Goal: Task Accomplishment & Management: Manage account settings

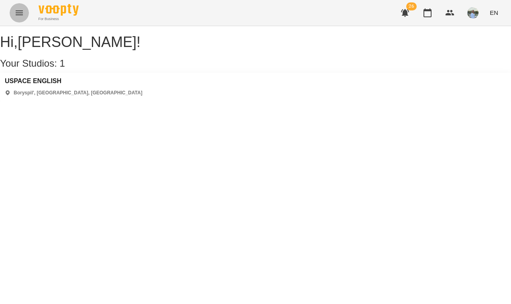
click at [20, 15] on icon "Menu" at bounding box center [19, 12] width 7 height 5
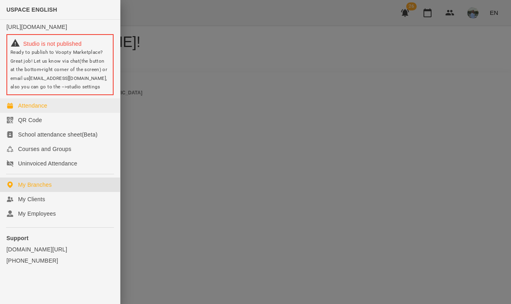
click at [57, 109] on link "Attendance" at bounding box center [60, 105] width 120 height 14
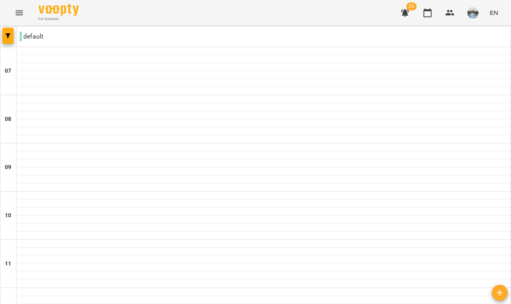
scroll to position [84, 0]
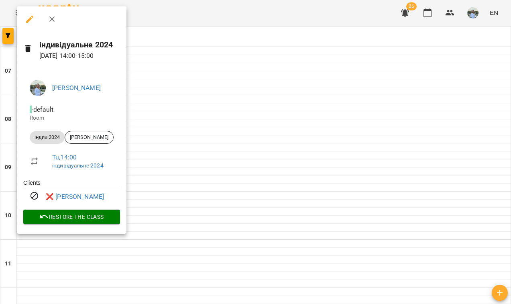
click at [156, 72] on div at bounding box center [255, 152] width 511 height 304
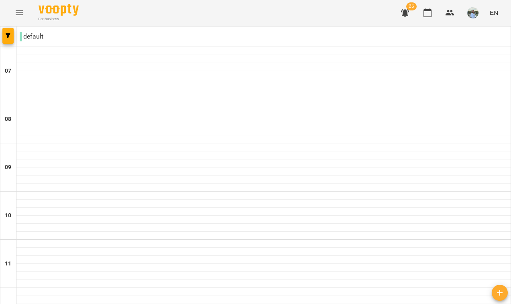
scroll to position [518, 0]
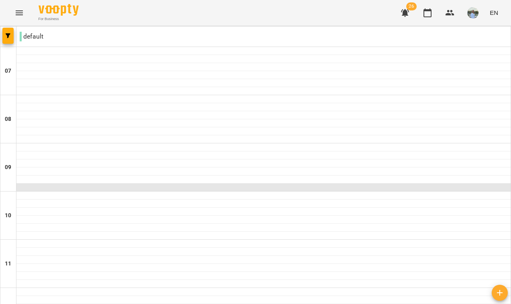
scroll to position [403, 0]
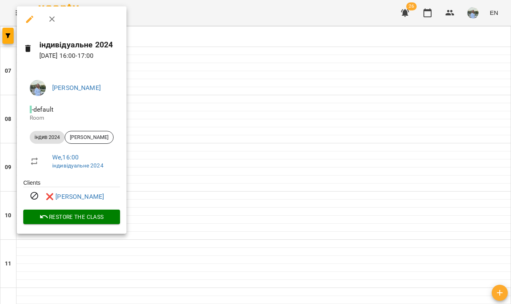
click at [170, 148] on div at bounding box center [255, 152] width 511 height 304
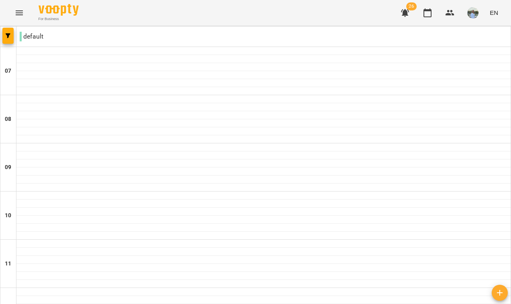
scroll to position [478, 0]
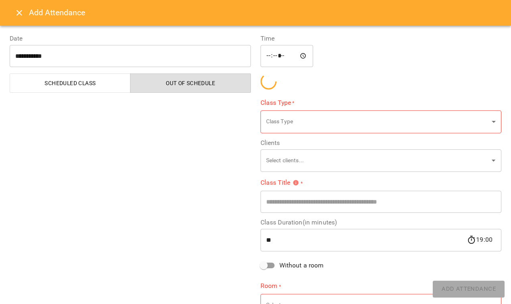
type input "**********"
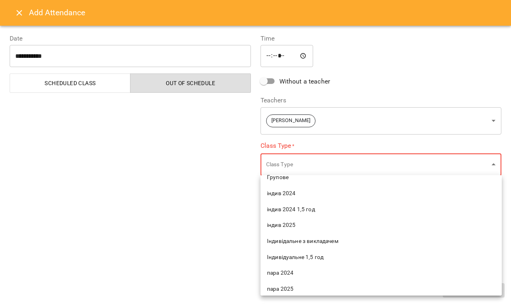
scroll to position [58, 0]
click at [290, 226] on span "індив 2025" at bounding box center [381, 227] width 228 height 8
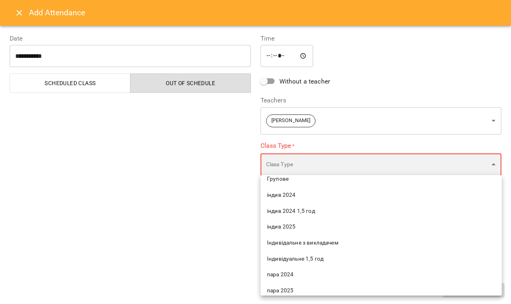
type input "**********"
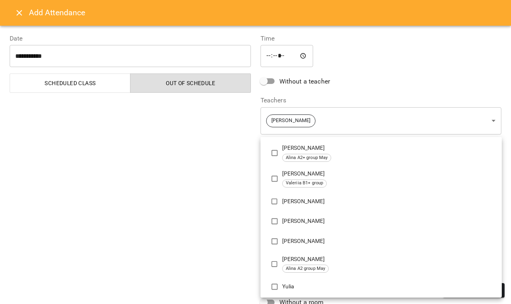
scroll to position [235, 0]
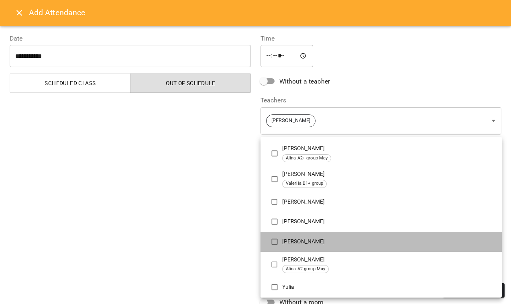
click at [298, 237] on p "[PERSON_NAME]" at bounding box center [388, 241] width 213 height 8
type input "**********"
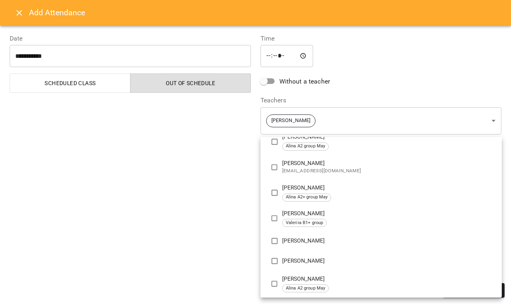
click at [237, 249] on div at bounding box center [255, 152] width 511 height 304
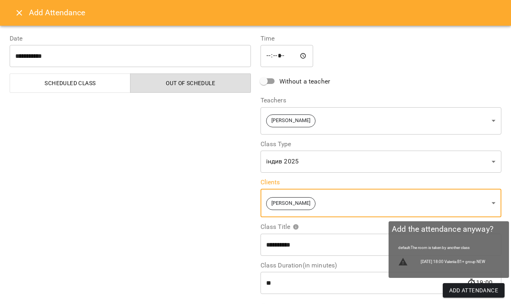
click at [481, 288] on span "Add Attendance" at bounding box center [473, 290] width 49 height 10
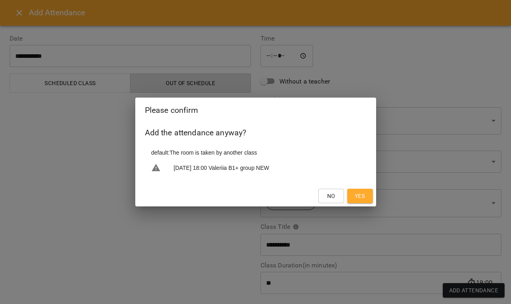
click at [364, 192] on span "Yes" at bounding box center [360, 196] width 10 height 10
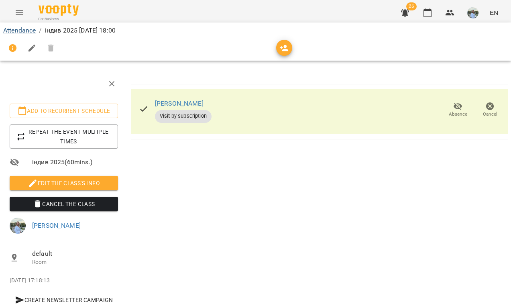
click at [31, 30] on link "Attendance" at bounding box center [19, 30] width 32 height 8
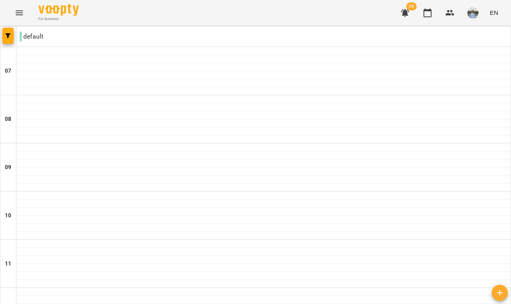
scroll to position [518, 0]
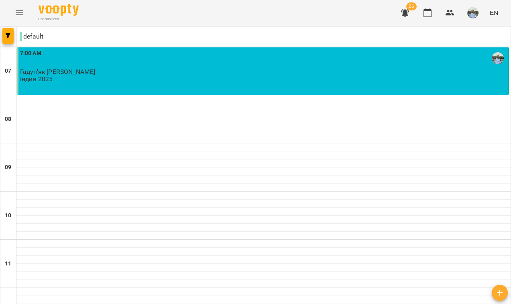
scroll to position [432, 0]
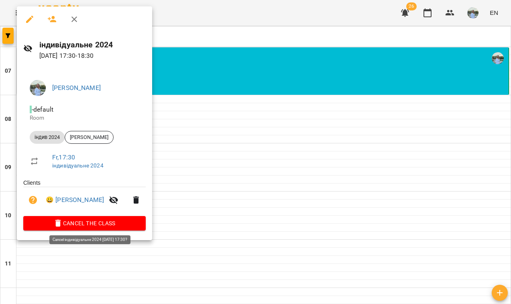
click at [114, 223] on span "Cancel the class" at bounding box center [85, 223] width 110 height 10
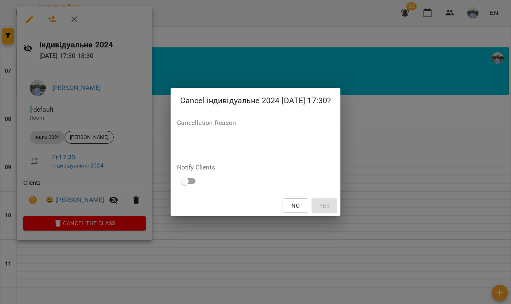
click at [183, 142] on textarea at bounding box center [255, 141] width 157 height 7
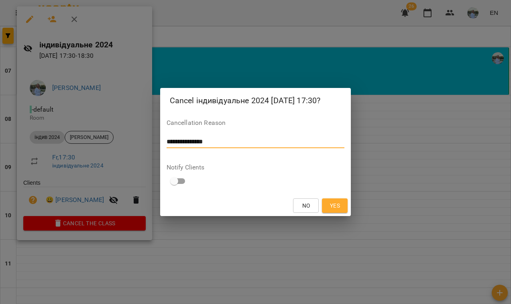
type textarea "**********"
click at [339, 208] on span "Yes" at bounding box center [335, 206] width 10 height 10
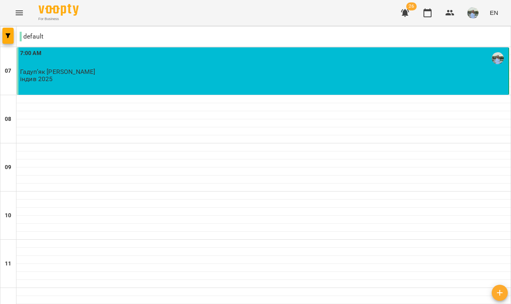
scroll to position [518, 0]
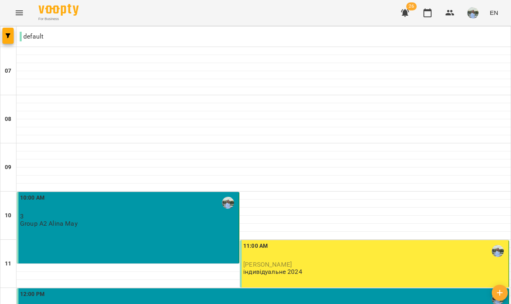
scroll to position [221, 0]
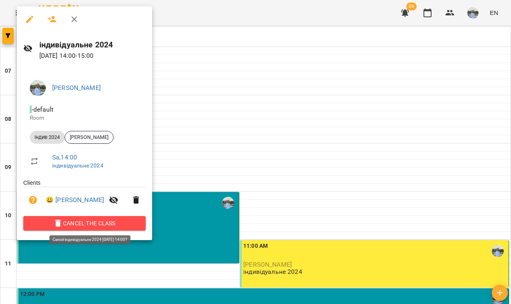
click at [112, 229] on button "Cancel the class" at bounding box center [84, 223] width 122 height 14
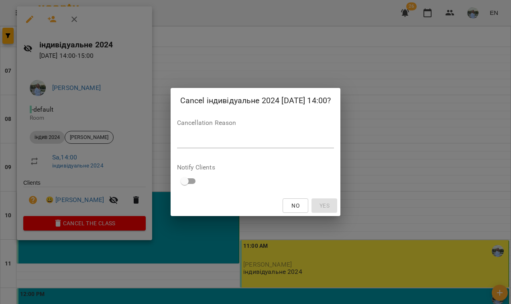
click at [188, 156] on div "Cancel індивідуальне 2024 [DATE] 14:00? Cancellation Reason * Notify Clients No…" at bounding box center [255, 152] width 170 height 128
click at [188, 135] on div "Cancellation Reason *" at bounding box center [255, 136] width 157 height 32
click at [187, 142] on textarea at bounding box center [255, 141] width 157 height 7
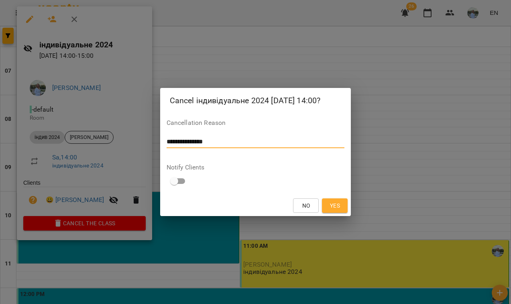
type textarea "**********"
drag, startPoint x: 332, startPoint y: 206, endPoint x: 322, endPoint y: 206, distance: 10.4
click at [332, 206] on span "Yes" at bounding box center [335, 206] width 10 height 10
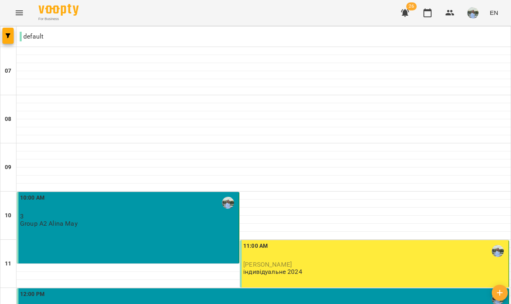
scroll to position [179, 0]
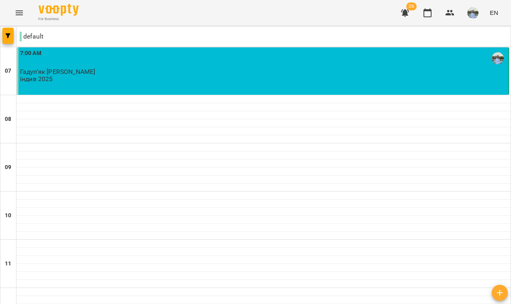
scroll to position [518, 0]
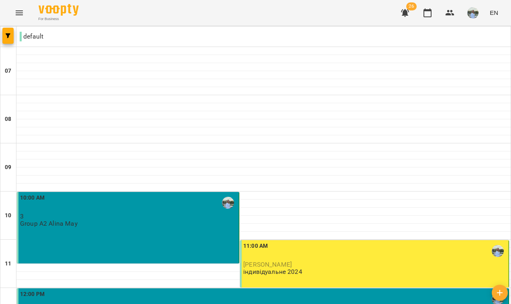
scroll to position [392, 0]
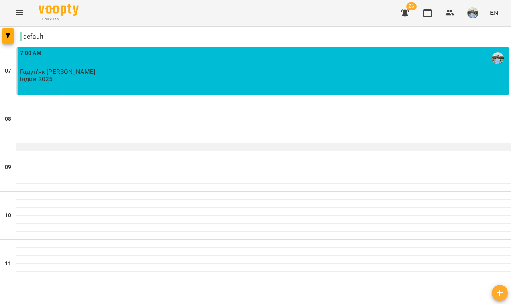
scroll to position [186, 0]
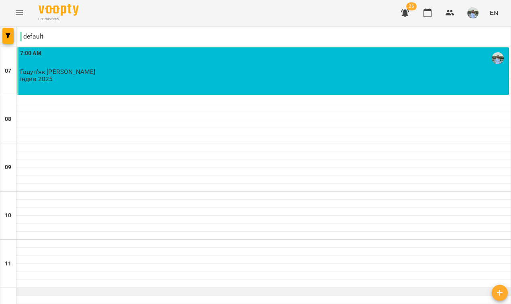
click at [198, 288] on div at bounding box center [263, 292] width 494 height 8
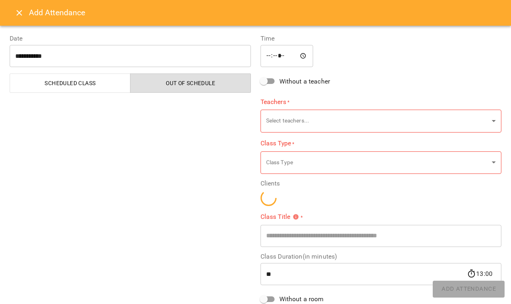
type input "**********"
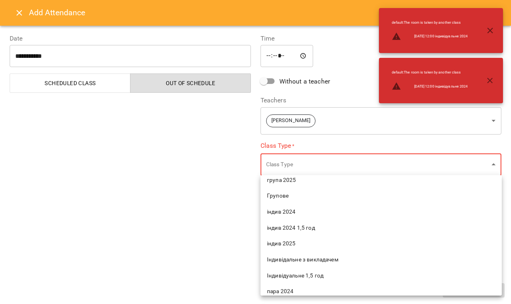
scroll to position [49, 0]
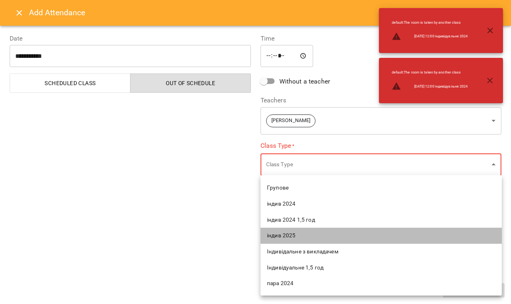
click at [295, 235] on span "індив 2025" at bounding box center [381, 235] width 228 height 8
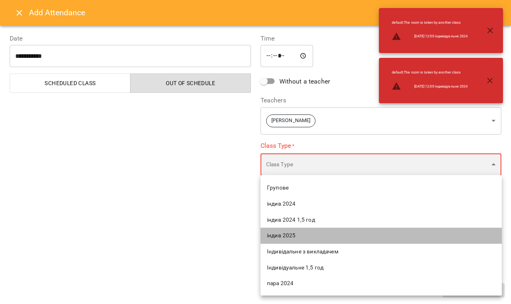
type input "**********"
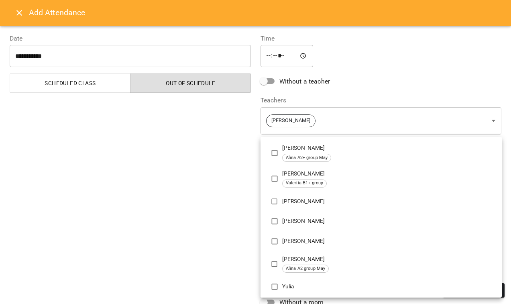
scroll to position [235, 0]
type input "**********"
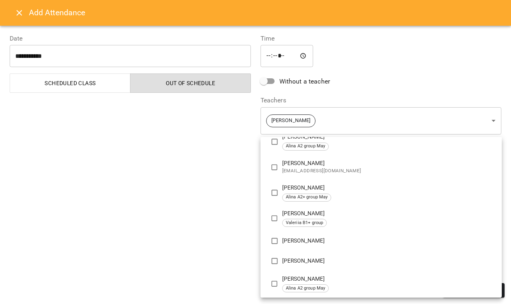
click at [233, 247] on div at bounding box center [255, 152] width 511 height 304
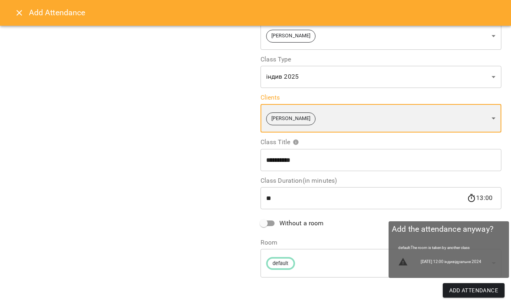
scroll to position [84, 0]
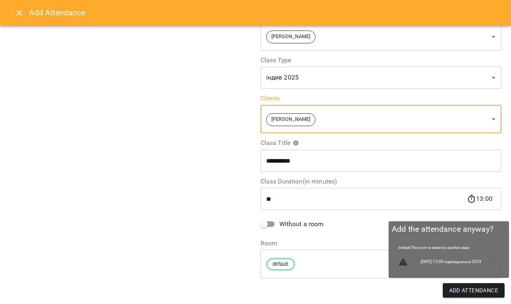
click at [468, 289] on span "Add Attendance" at bounding box center [473, 290] width 49 height 10
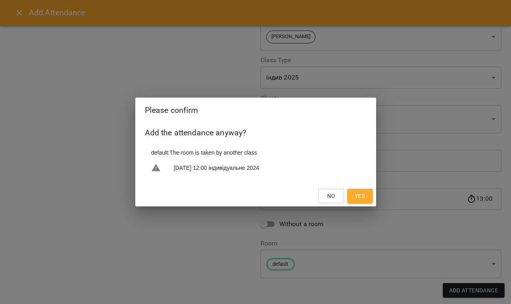
click at [353, 195] on span "Yes" at bounding box center [359, 196] width 13 height 10
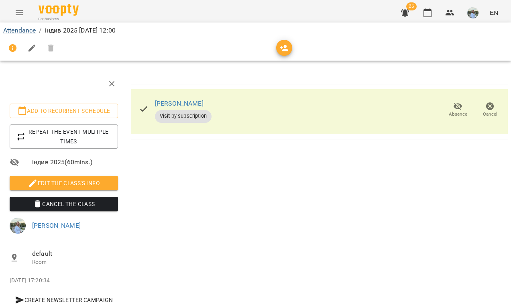
click at [25, 28] on link "Attendance" at bounding box center [19, 30] width 32 height 8
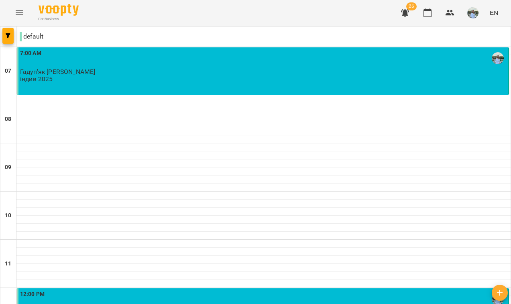
scroll to position [518, 0]
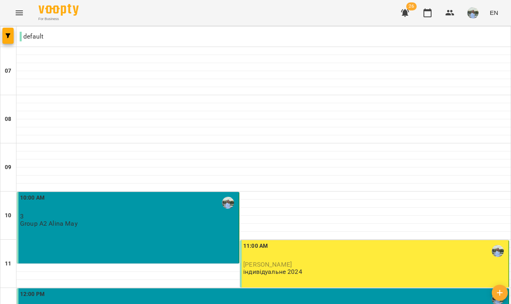
scroll to position [447, 0]
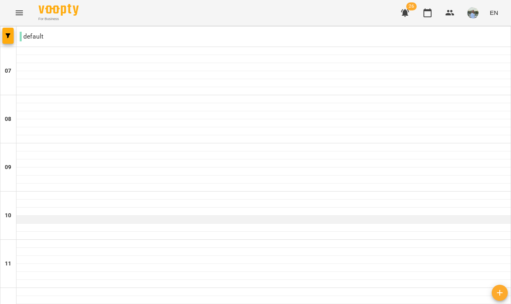
scroll to position [473, 0]
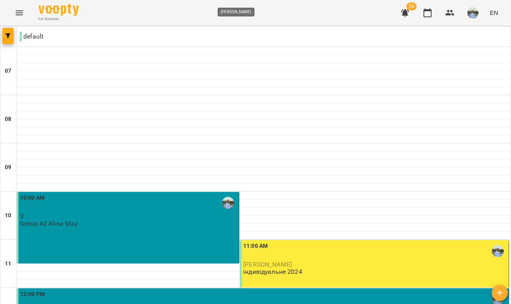
scroll to position [407, 0]
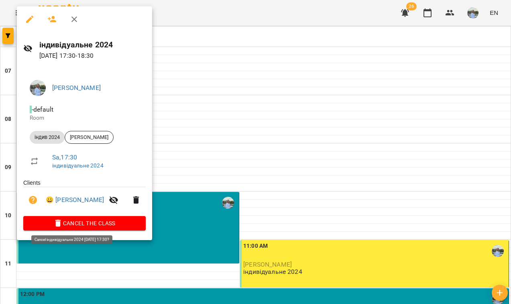
click at [101, 223] on span "Cancel the class" at bounding box center [85, 223] width 110 height 10
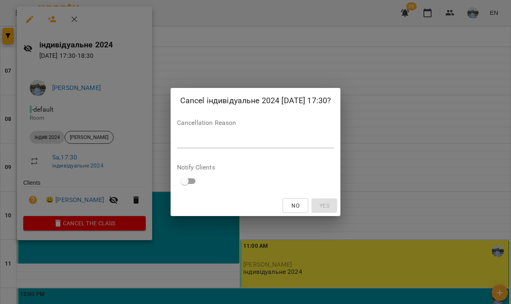
click at [226, 141] on textarea at bounding box center [255, 141] width 157 height 7
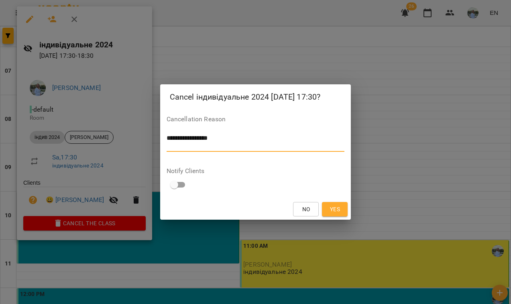
type textarea "**********"
click at [332, 207] on span "Yes" at bounding box center [335, 209] width 10 height 10
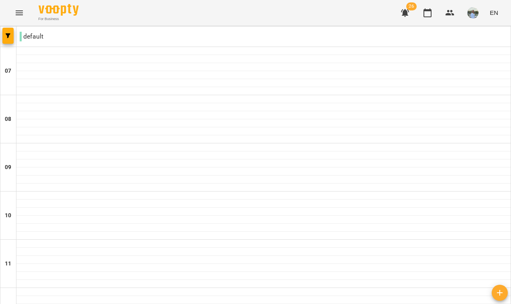
scroll to position [518, 0]
